Goal: Entertainment & Leisure: Consume media (video, audio)

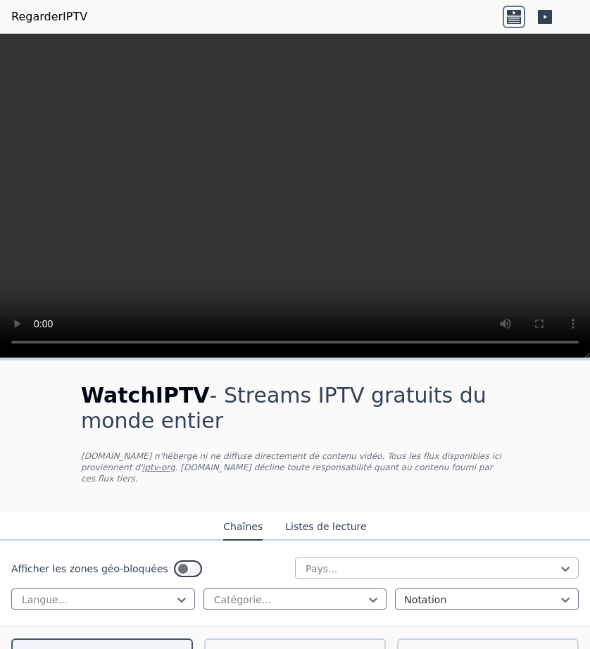
click at [344, 558] on div "Pays..." at bounding box center [437, 568] width 284 height 21
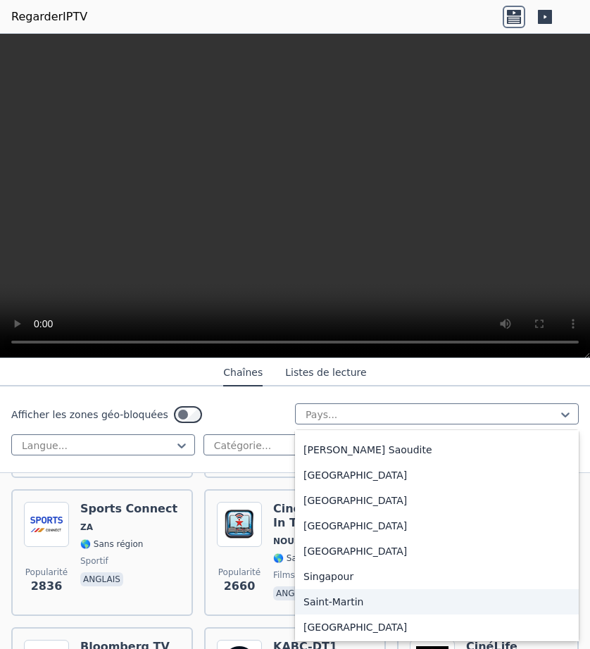
scroll to position [4033, 0]
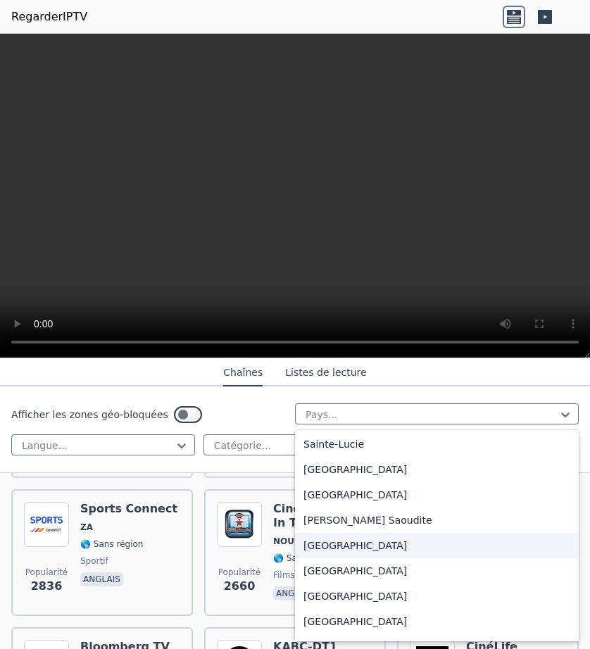
click at [346, 537] on div "[GEOGRAPHIC_DATA]" at bounding box center [437, 545] width 284 height 25
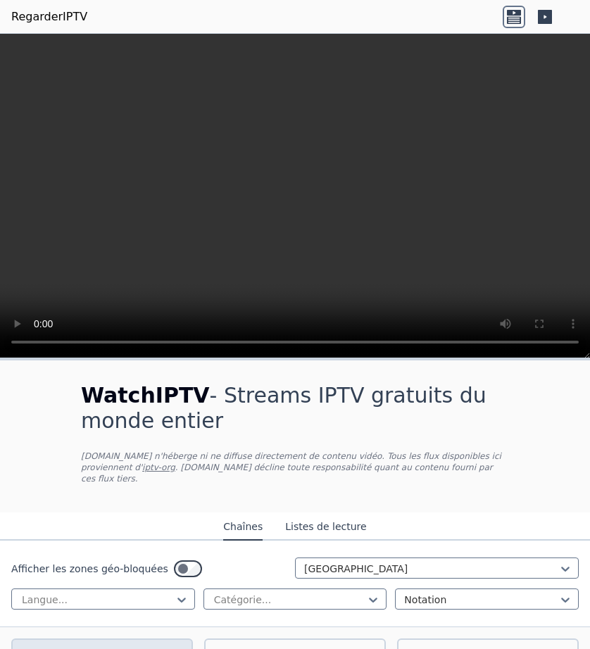
scroll to position [70, 0]
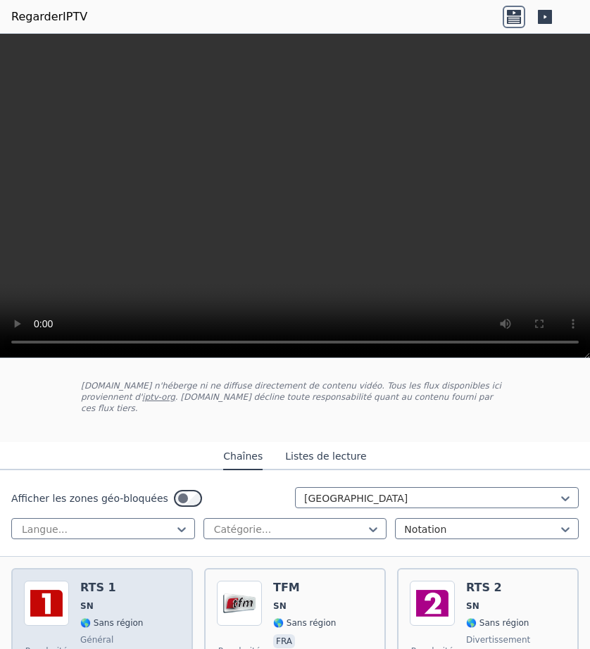
click at [113, 589] on div "RTS 1 SN 🌎 Sans région général fra" at bounding box center [111, 631] width 63 height 101
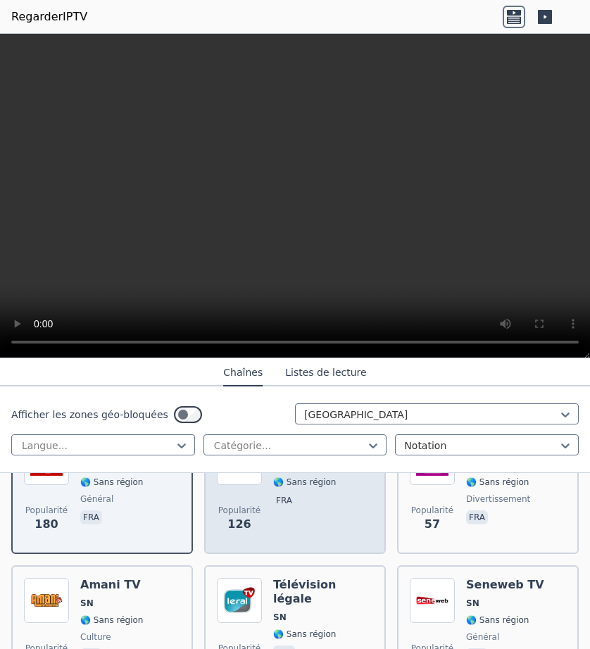
scroll to position [141, 0]
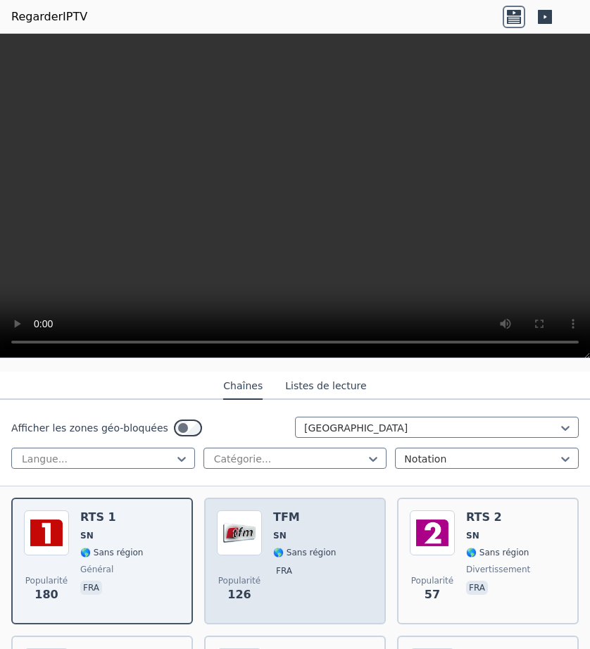
click at [316, 530] on span "SN" at bounding box center [304, 535] width 63 height 11
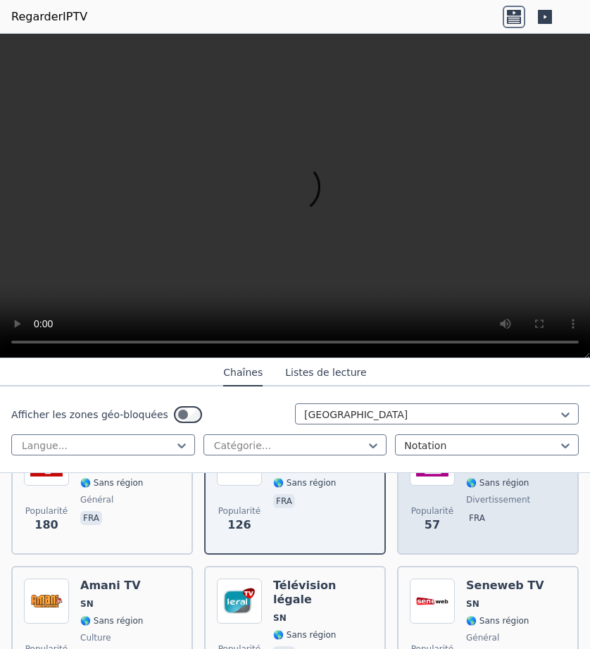
scroll to position [211, 0]
click at [471, 513] on font "fra" at bounding box center [477, 518] width 16 height 10
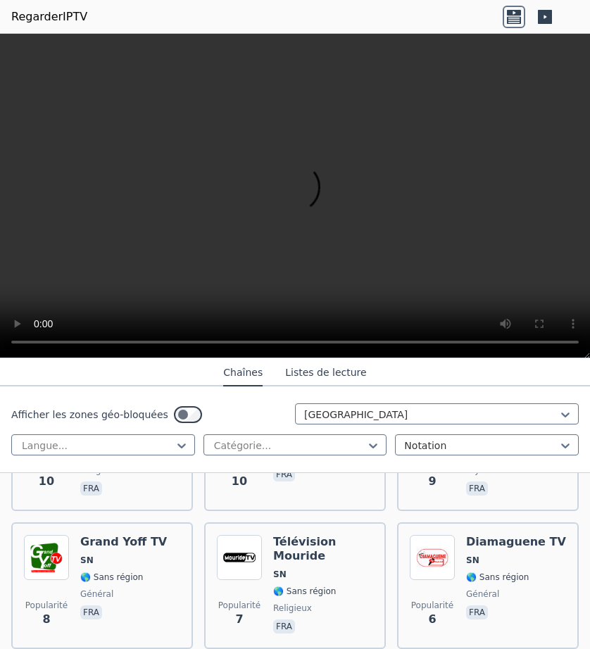
scroll to position [711, 0]
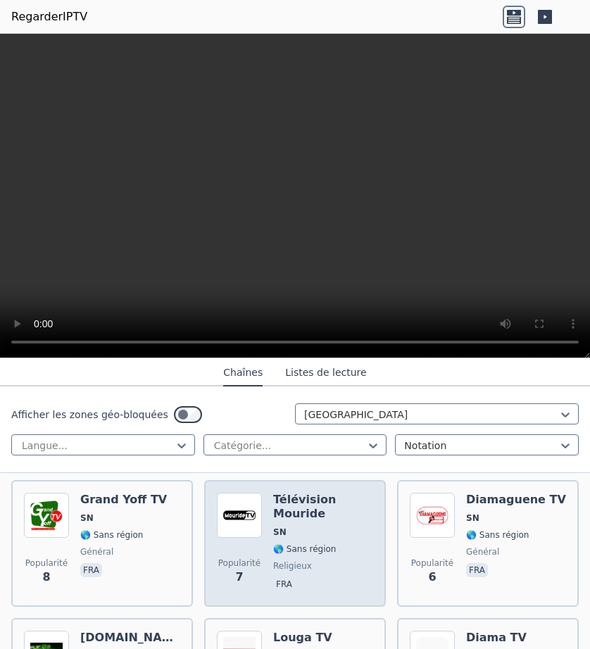
click at [306, 507] on font "Télévision Mouride" at bounding box center [304, 506] width 63 height 27
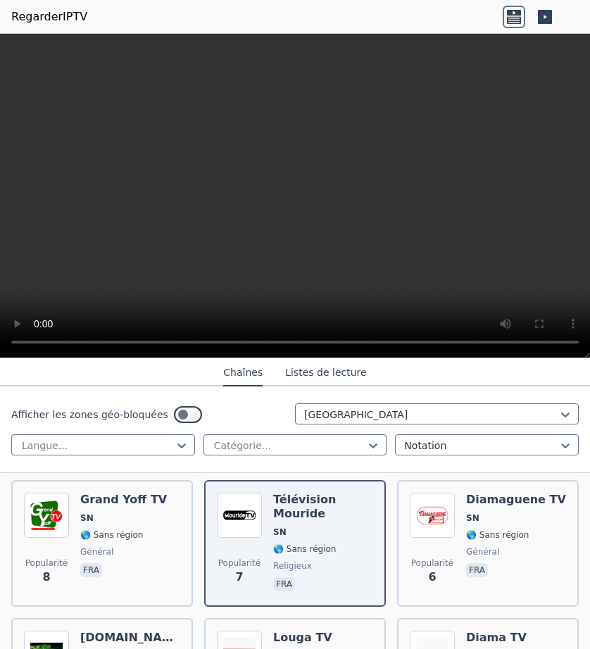
click at [301, 374] on font "Listes de lecture" at bounding box center [325, 372] width 81 height 11
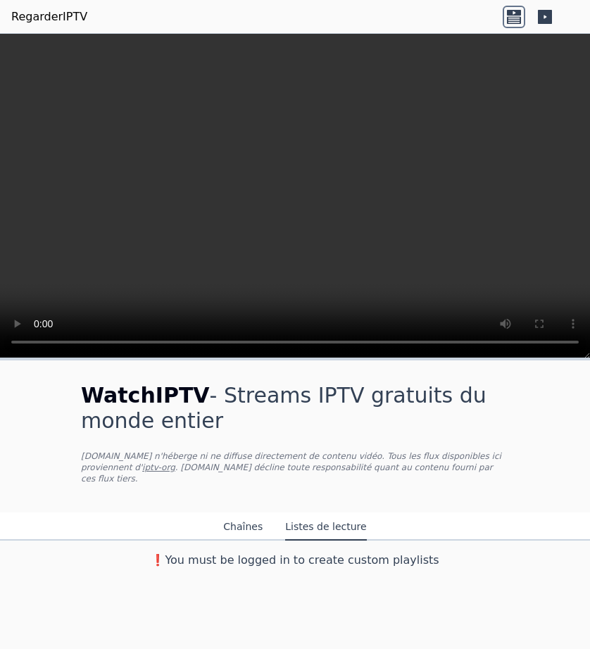
scroll to position [0, 0]
click at [266, 518] on div "Chaînes Listes de lecture" at bounding box center [295, 527] width 166 height 27
